Goal: Task Accomplishment & Management: Complete application form

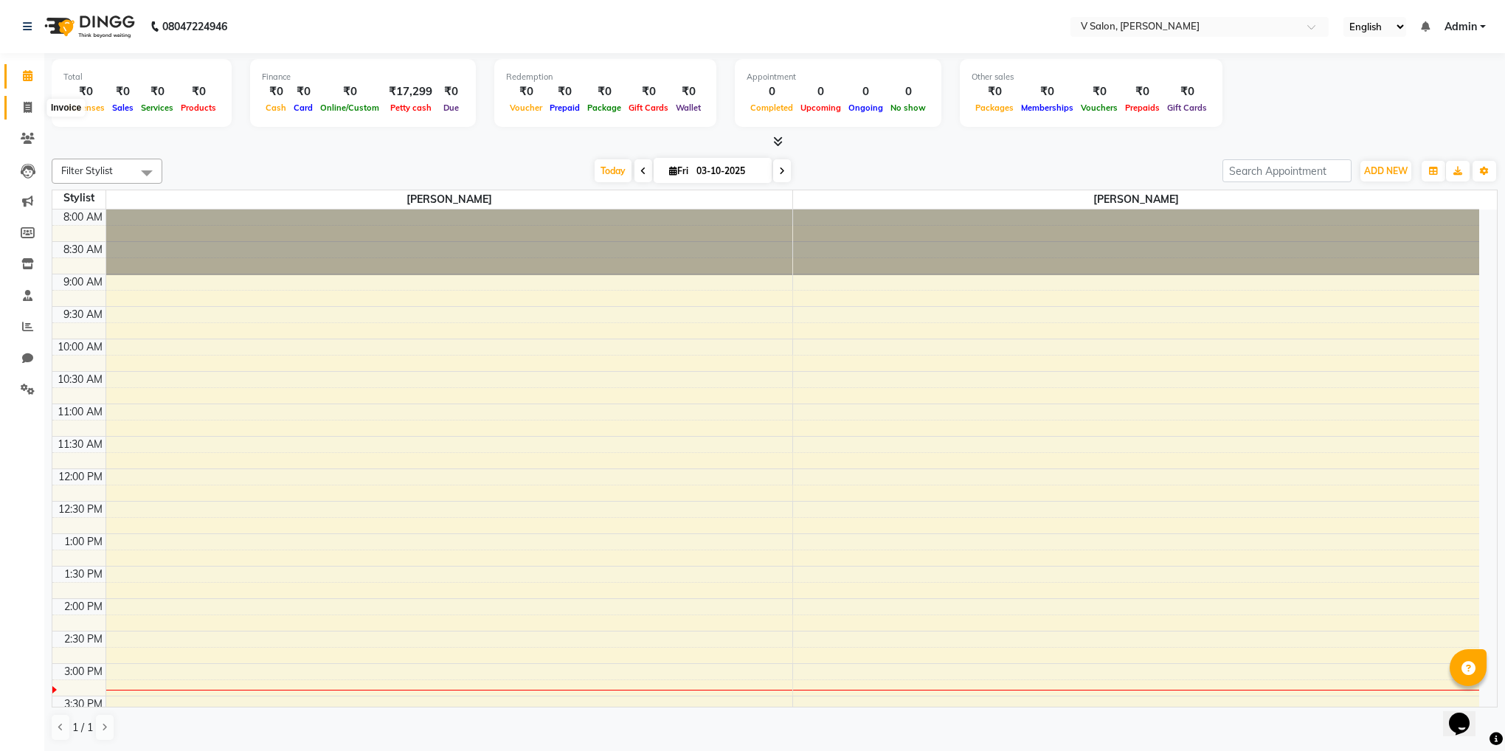
click at [29, 107] on icon at bounding box center [28, 107] width 8 height 11
select select "service"
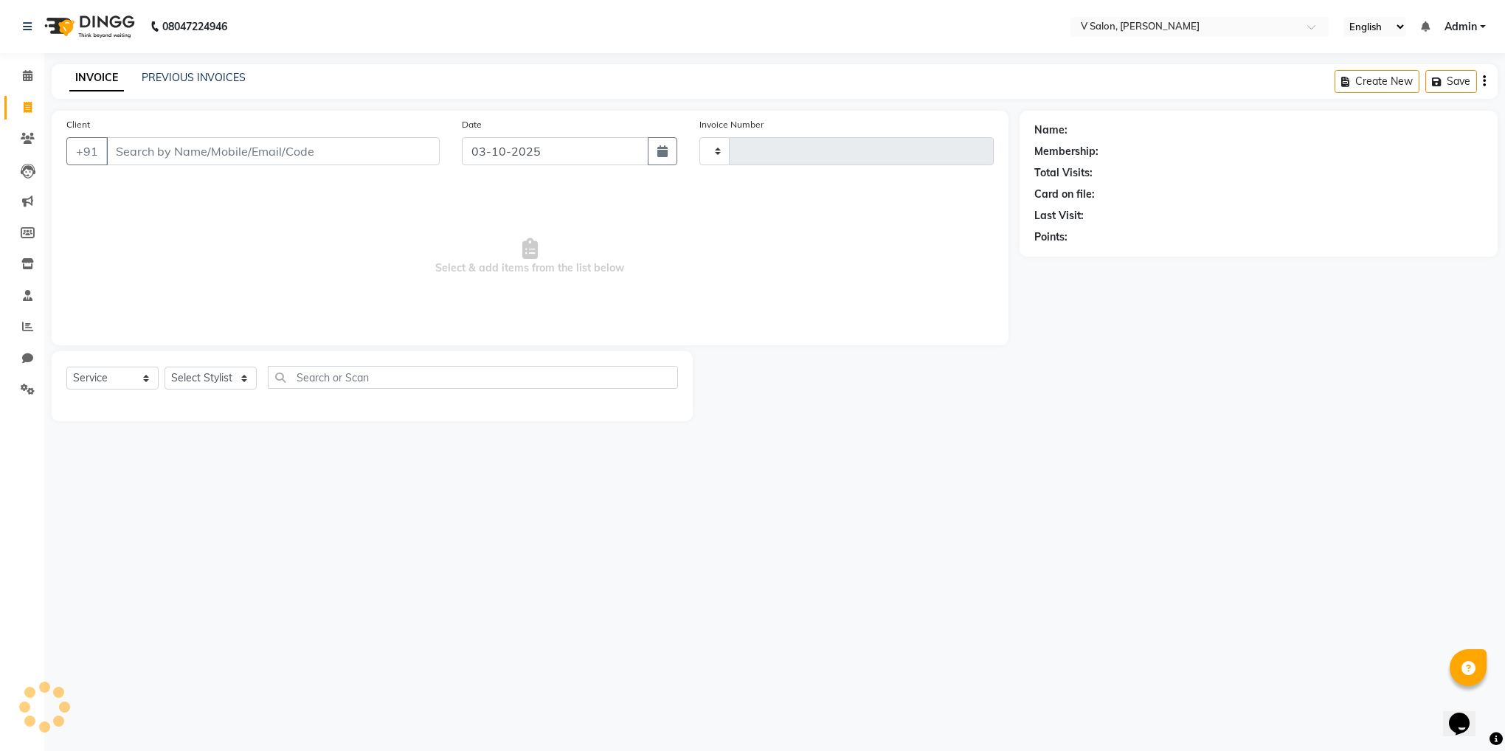
type input "1356"
select select "8434"
click at [201, 164] on input "Client" at bounding box center [273, 151] width 334 height 28
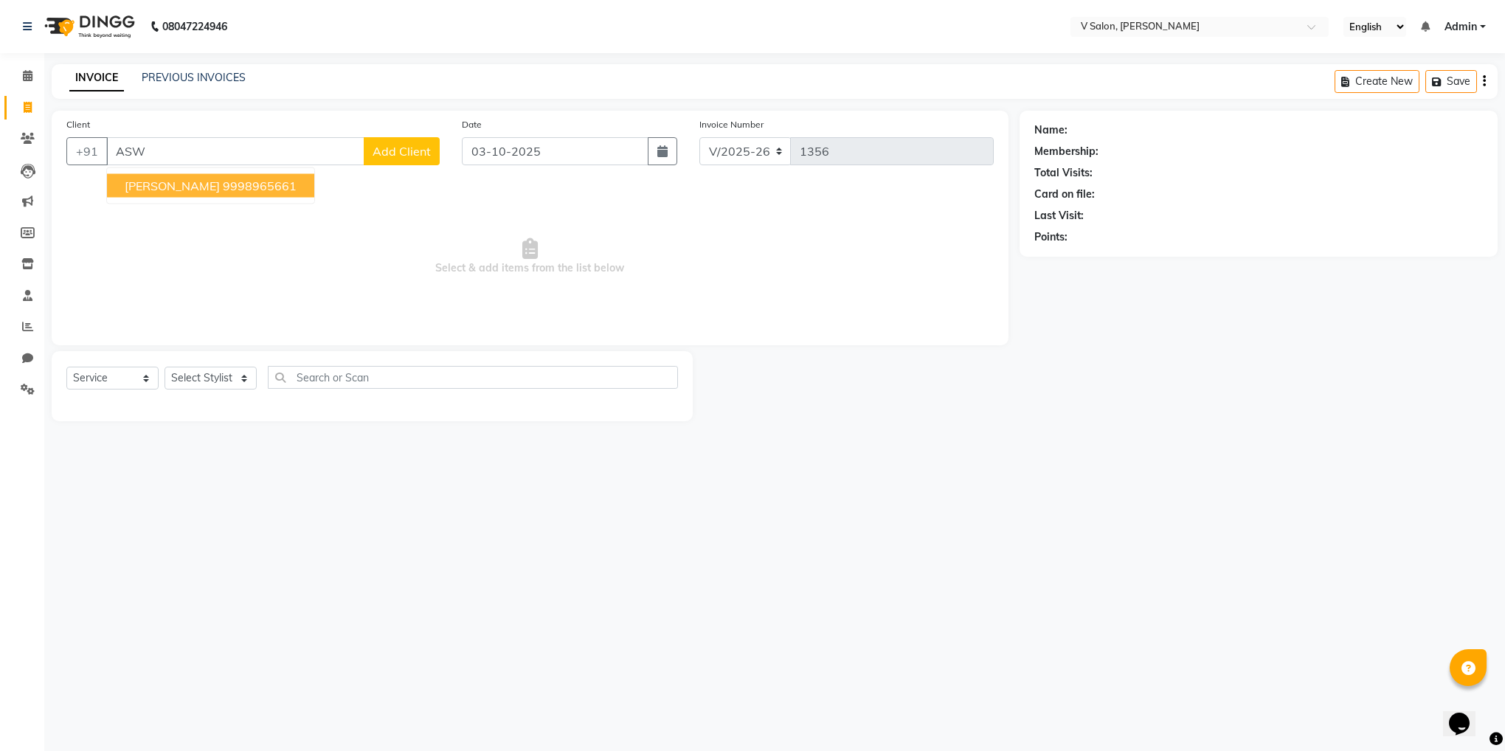
click at [235, 186] on ngb-highlight "9998965661" at bounding box center [260, 186] width 74 height 15
type input "9998965661"
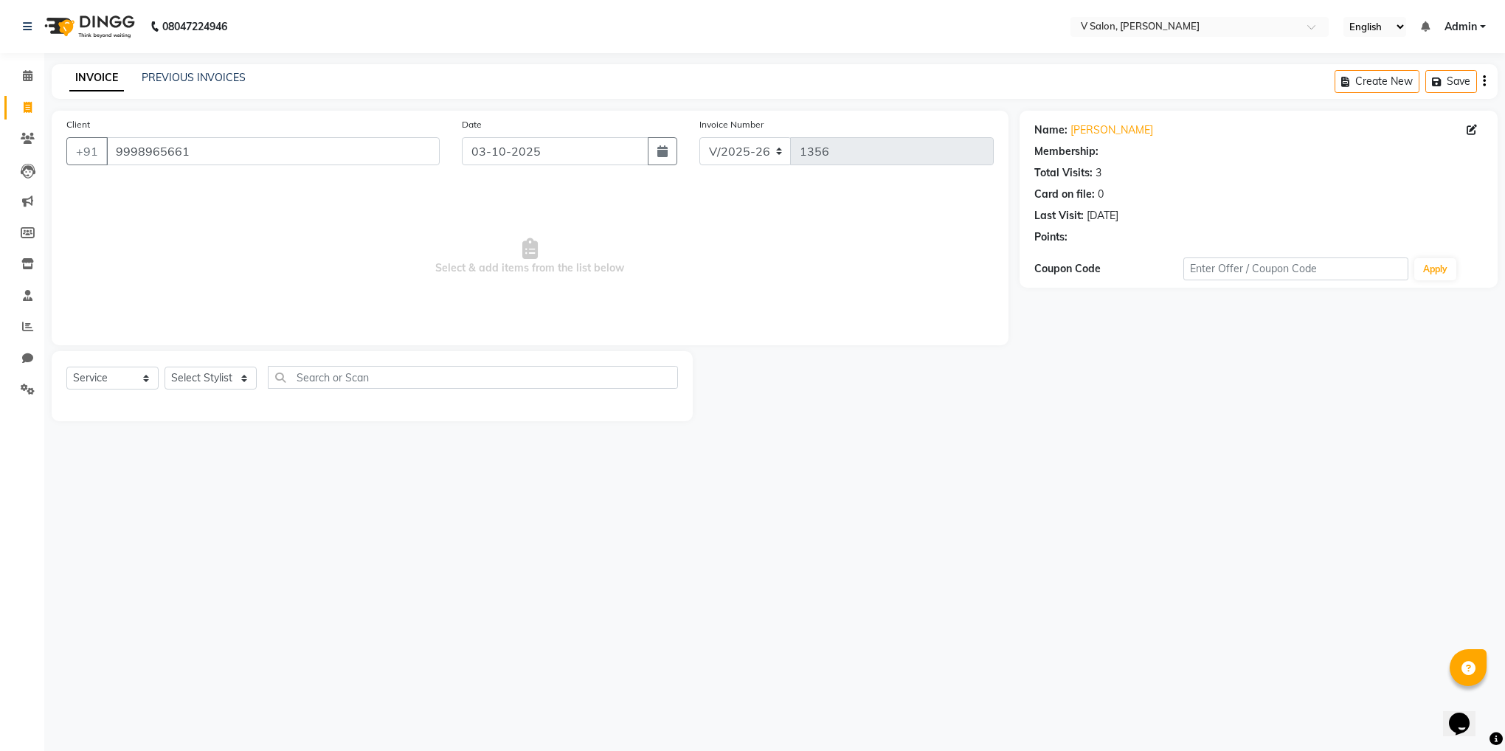
select select "1: Object"
click at [237, 381] on select "Select Stylist [PERSON_NAME] vishal nai" at bounding box center [211, 378] width 92 height 23
click at [385, 412] on div "Select Service Product Membership Package Voucher Prepaid Gift Card Select Styl…" at bounding box center [372, 386] width 641 height 70
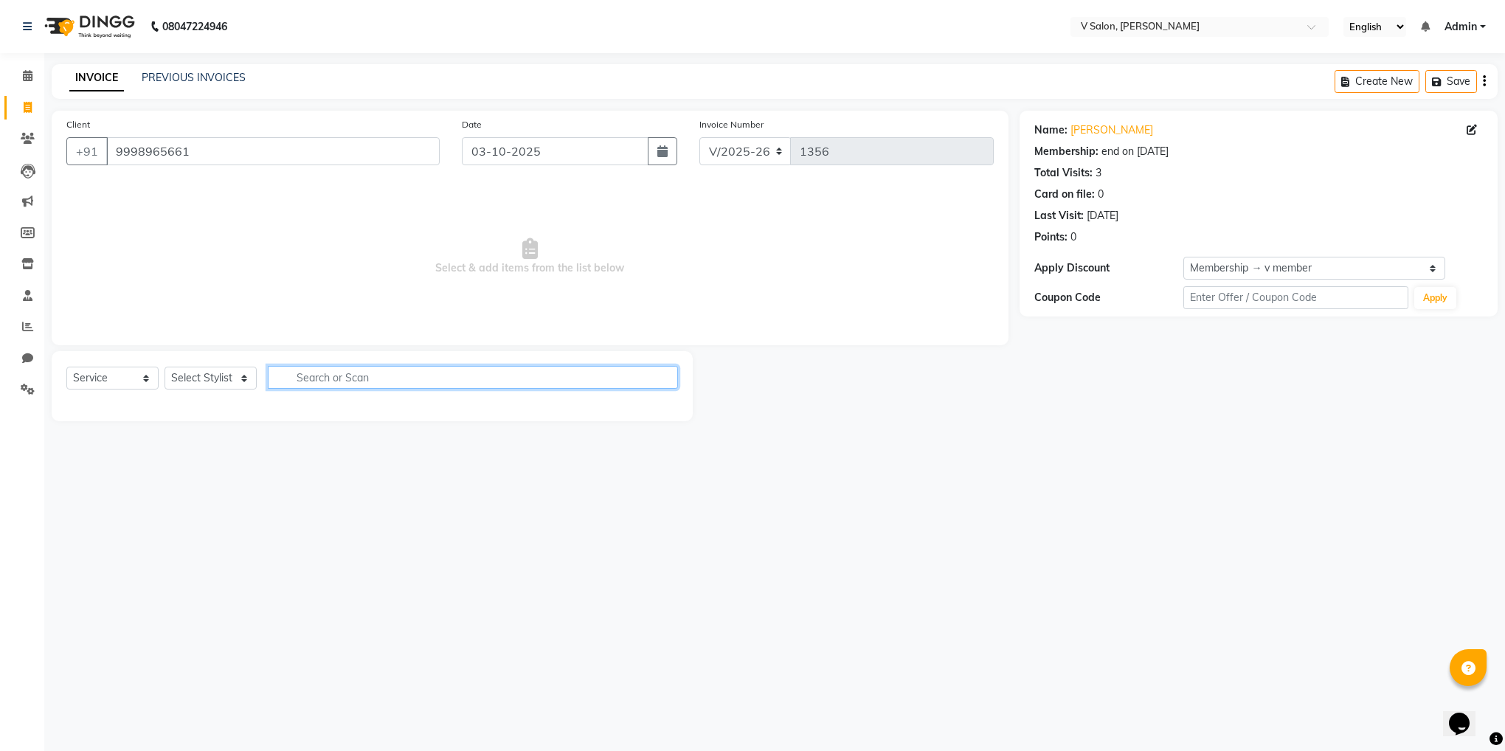
click at [410, 379] on input "text" at bounding box center [473, 377] width 410 height 23
click at [418, 393] on div "Select Service Product Membership Package Voucher Prepaid Gift Card Select Styl…" at bounding box center [372, 383] width 612 height 35
click at [412, 386] on input "text" at bounding box center [473, 377] width 410 height 23
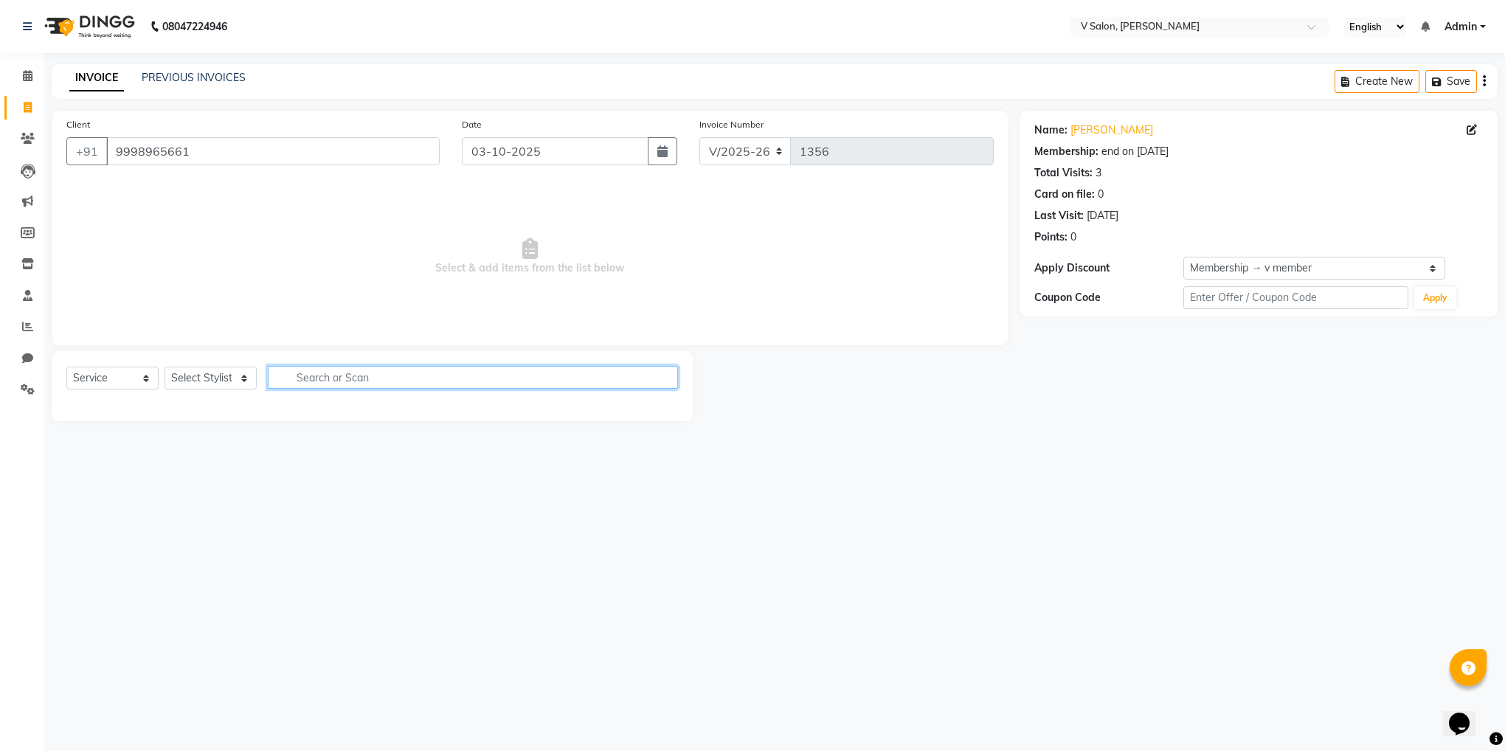
click at [412, 386] on input "text" at bounding box center [473, 377] width 410 height 23
click at [229, 376] on select "Select Stylist [PERSON_NAME] vishal nai" at bounding box center [211, 378] width 92 height 23
select select "81550"
click at [165, 367] on select "Select Stylist [PERSON_NAME] vishal nai" at bounding box center [211, 378] width 92 height 23
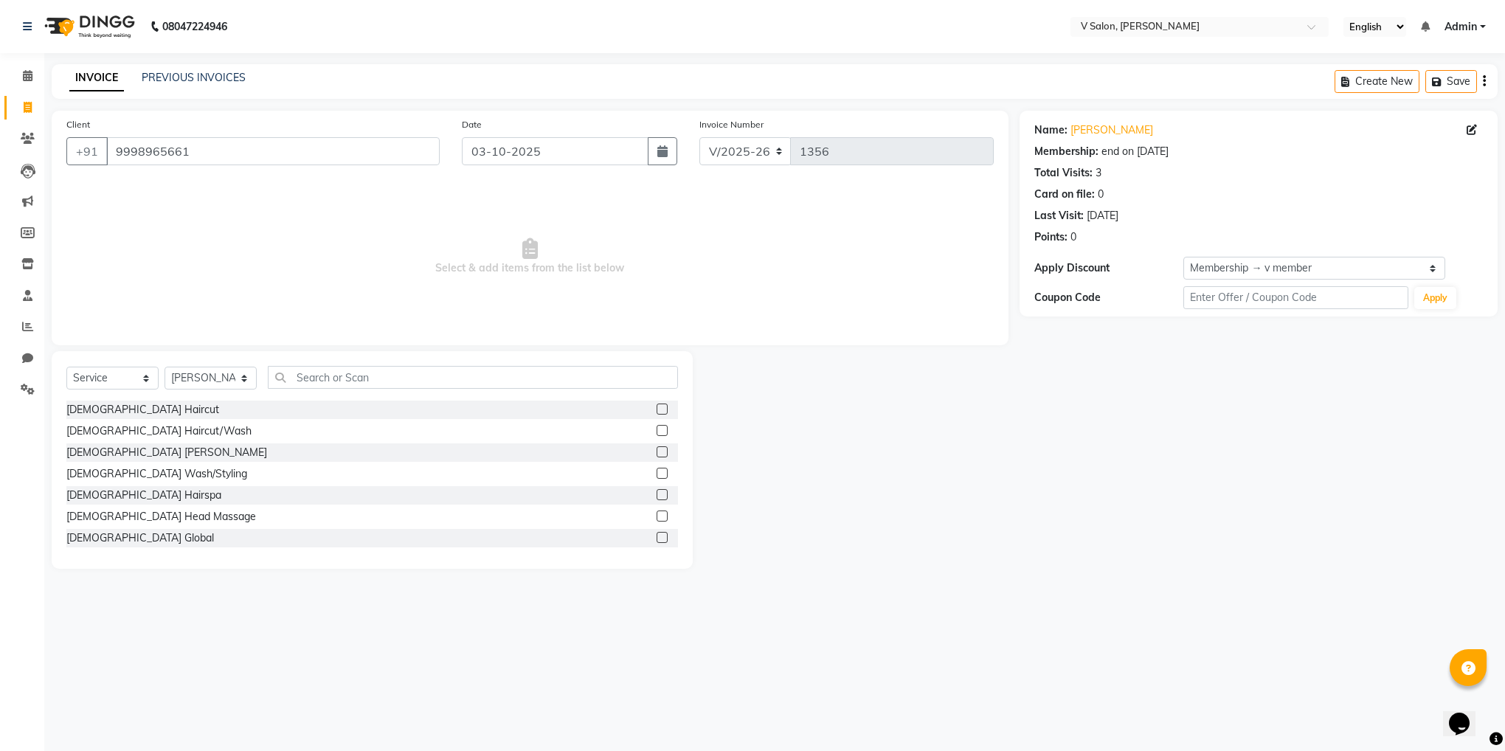
click at [657, 410] on label at bounding box center [662, 409] width 11 height 11
click at [657, 410] on input "checkbox" at bounding box center [662, 410] width 10 height 10
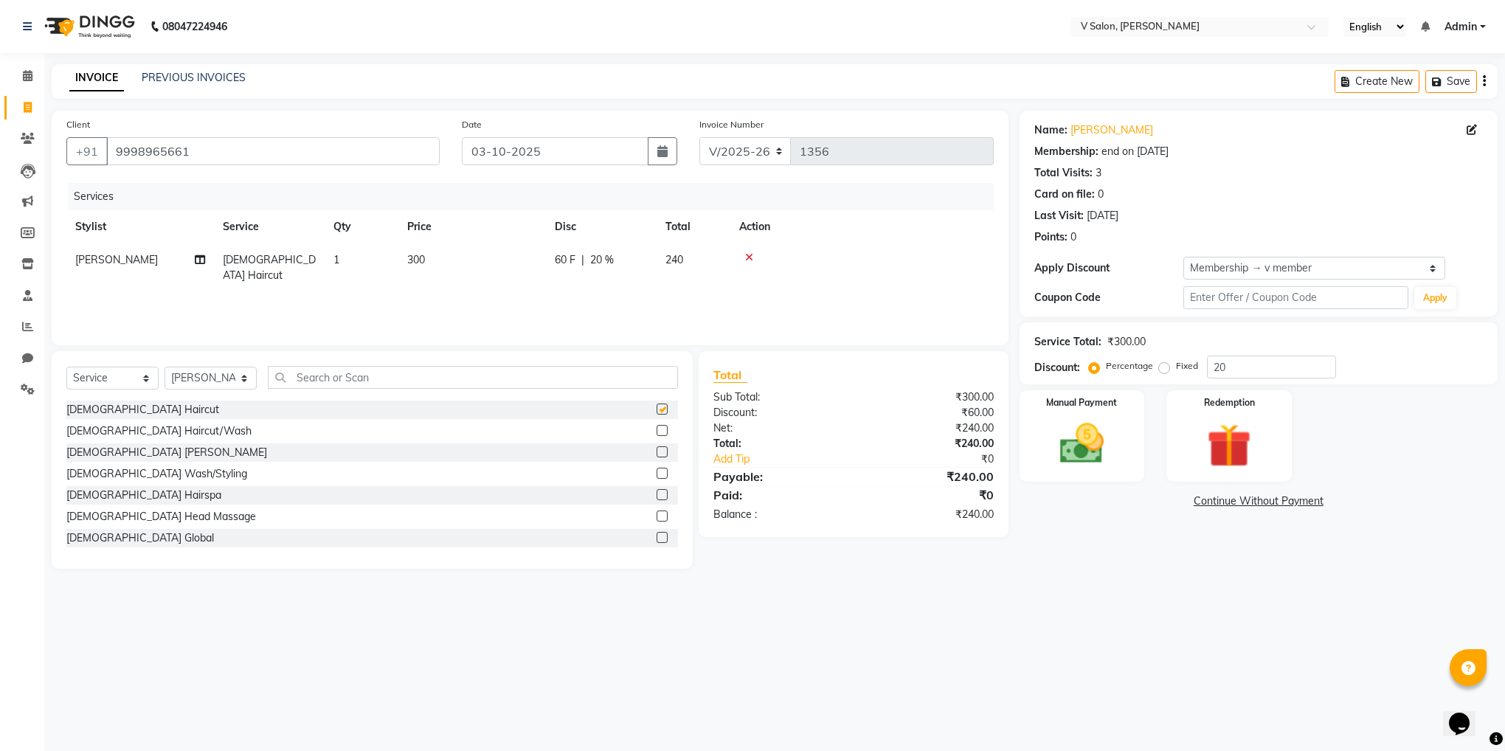
checkbox input "false"
click at [657, 452] on label at bounding box center [662, 451] width 11 height 11
click at [657, 452] on input "checkbox" at bounding box center [662, 453] width 10 height 10
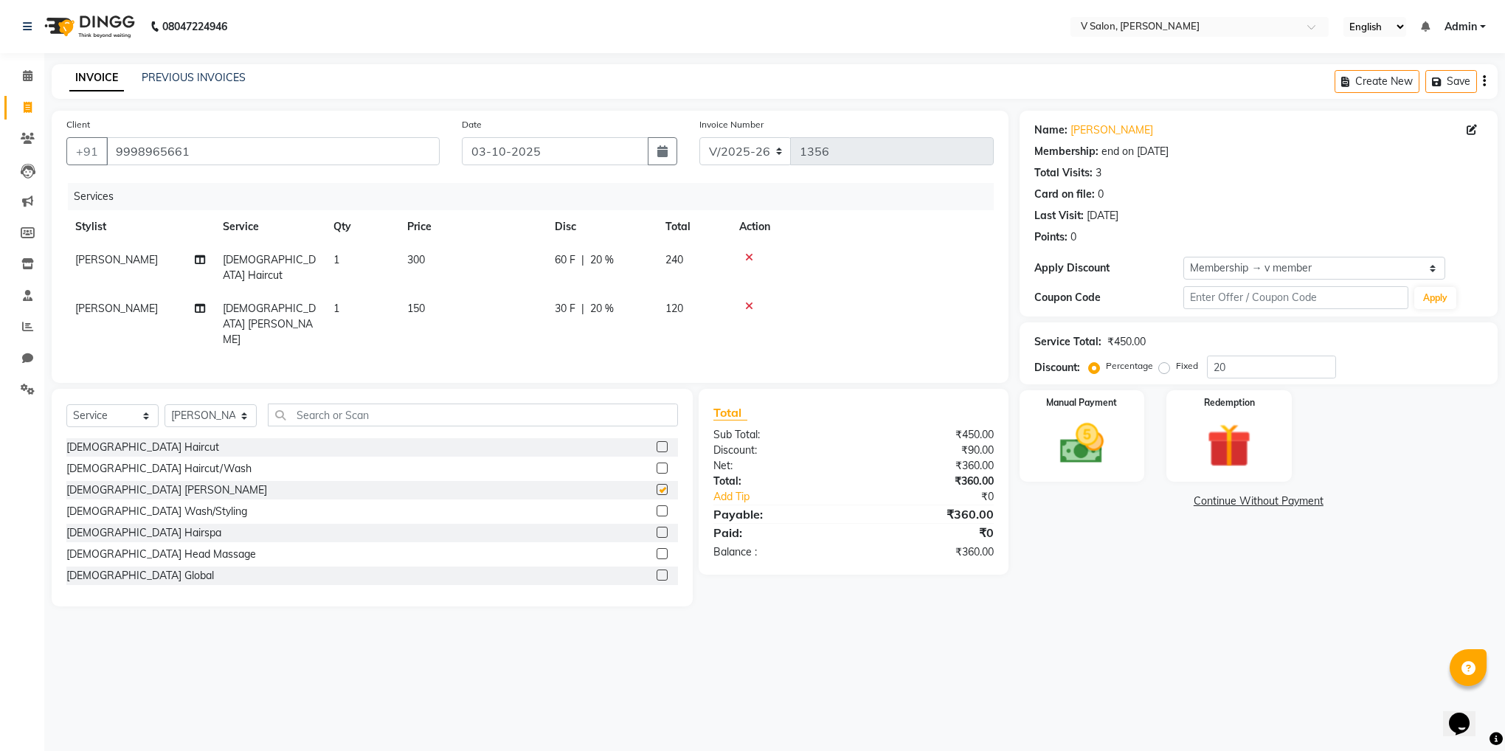
checkbox input "false"
click at [436, 404] on input "text" at bounding box center [473, 415] width 410 height 23
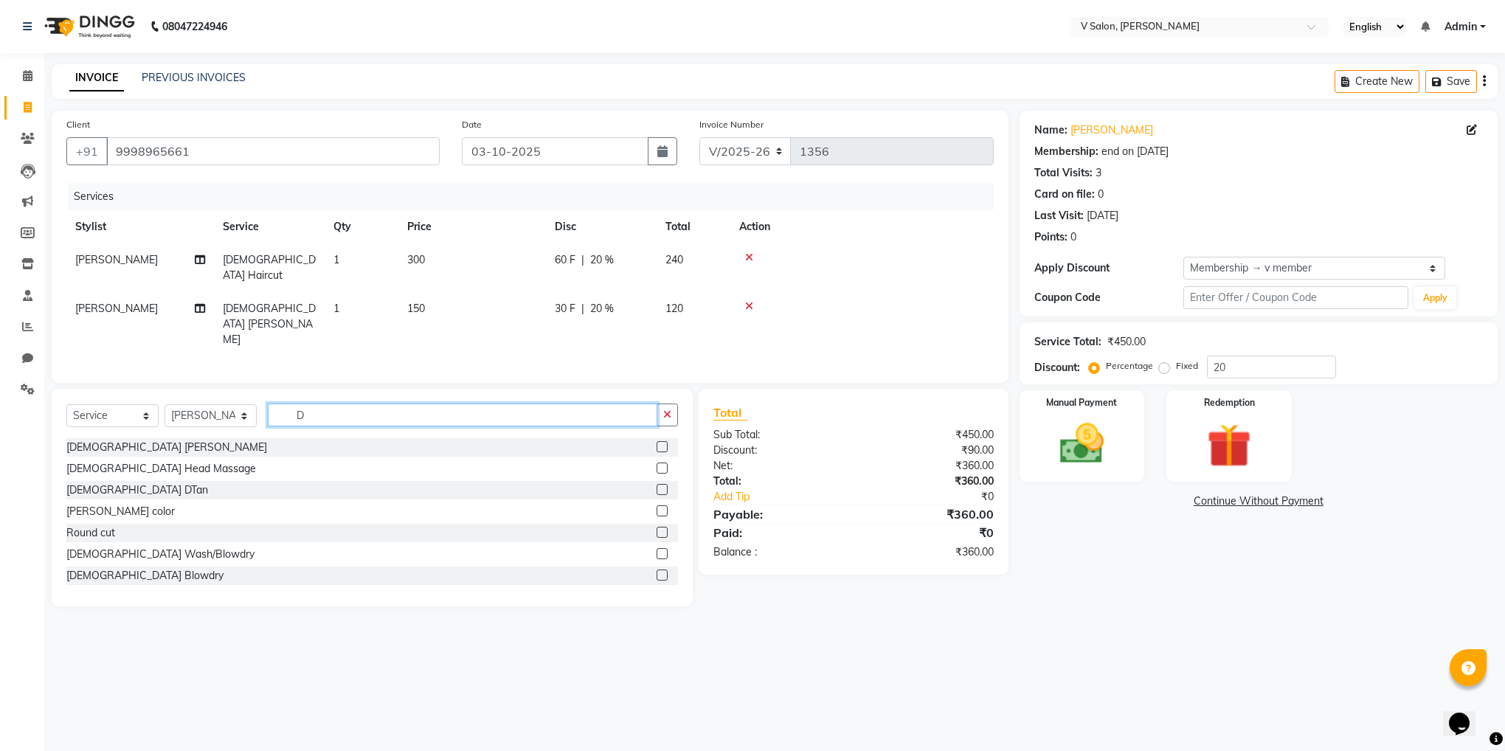
type input "D"
click at [657, 484] on label at bounding box center [662, 489] width 11 height 11
click at [657, 486] on input "checkbox" at bounding box center [662, 491] width 10 height 10
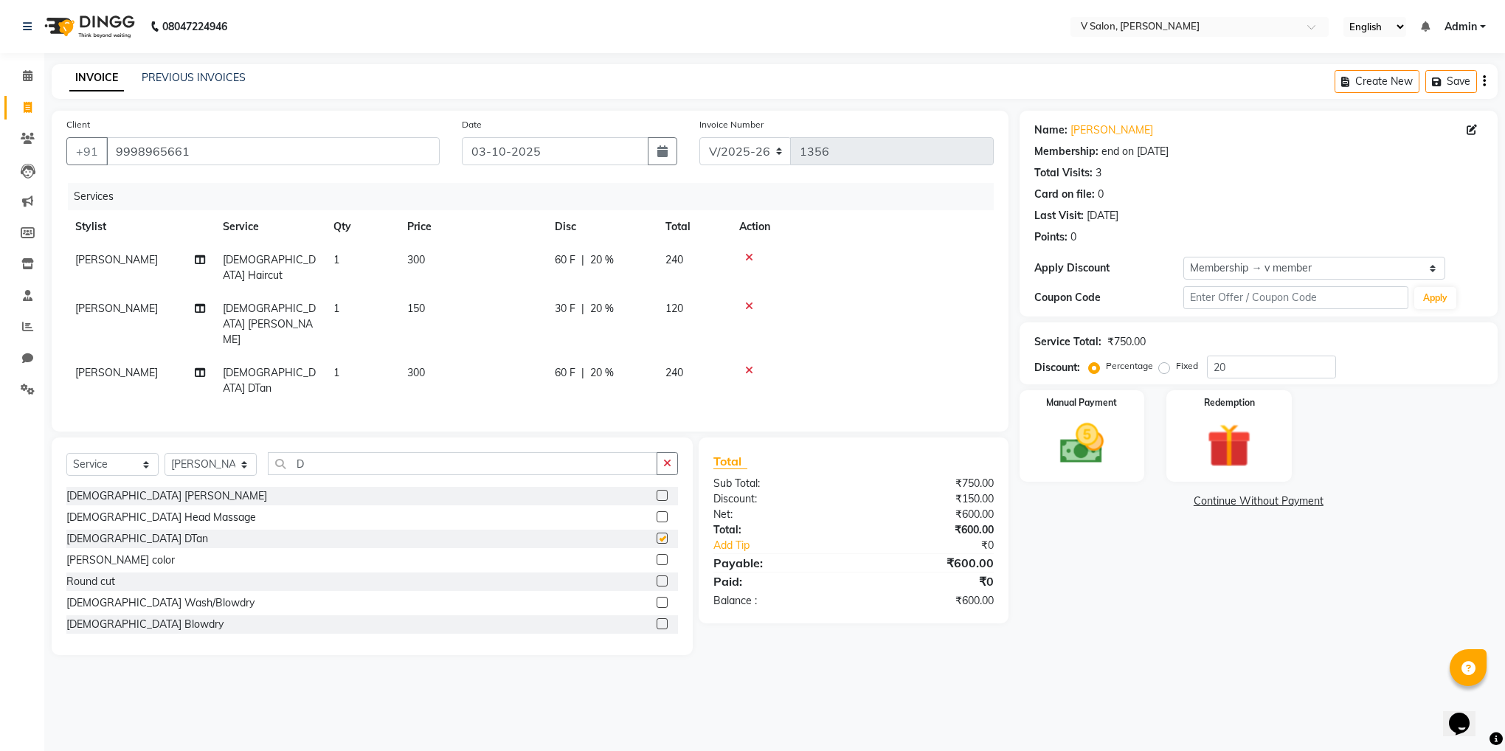
checkbox input "false"
click at [669, 458] on icon "button" at bounding box center [667, 463] width 8 height 10
click at [657, 533] on label at bounding box center [662, 538] width 11 height 11
click at [657, 534] on input "checkbox" at bounding box center [662, 539] width 10 height 10
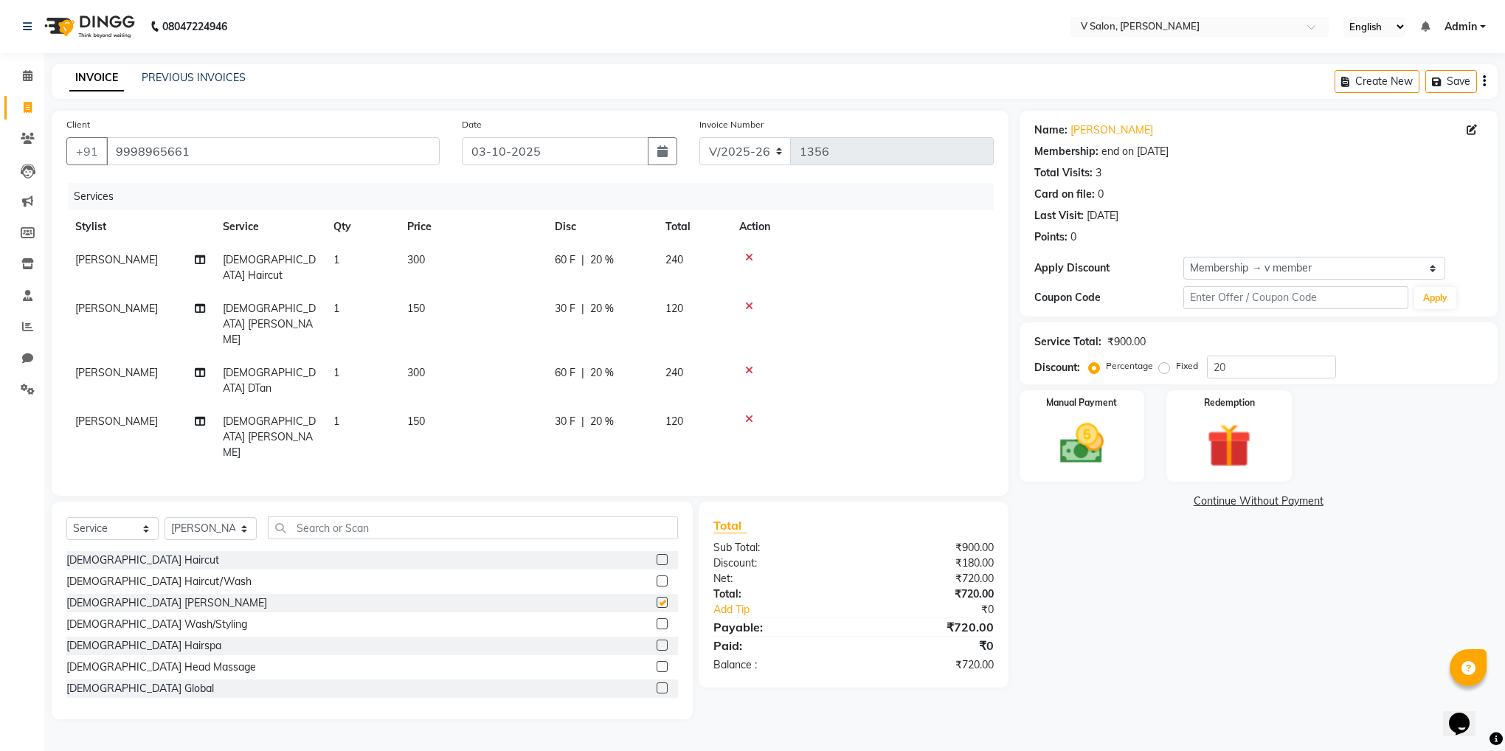
checkbox input "false"
click at [657, 661] on label at bounding box center [662, 666] width 11 height 11
click at [657, 663] on input "checkbox" at bounding box center [662, 668] width 10 height 10
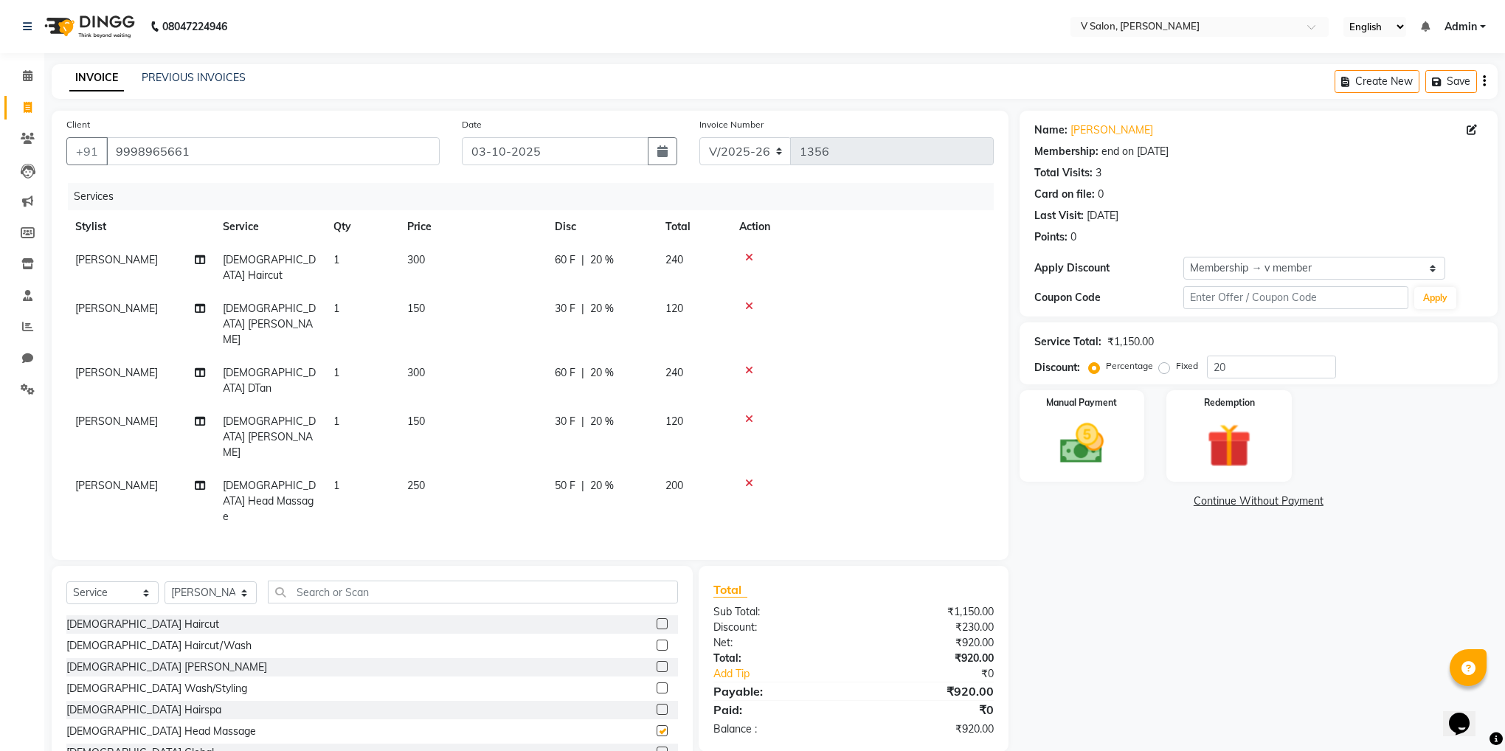
checkbox input "false"
